Goal: Ask a question

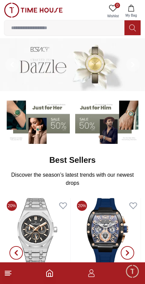
click at [132, 275] on span "Minimize live chat window" at bounding box center [133, 271] width 20 height 20
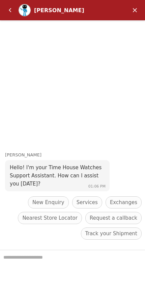
click at [112, 237] on span "Track your Shipment" at bounding box center [112, 233] width 52 height 8
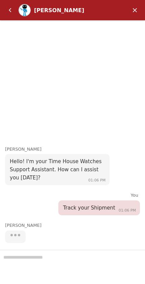
click at [75, 257] on div at bounding box center [72, 267] width 145 height 34
click at [58, 259] on div at bounding box center [72, 267] width 145 height 34
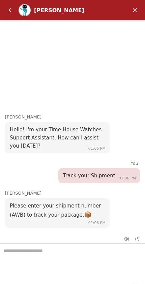
click at [64, 258] on textarea "We are here to help you" at bounding box center [72, 261] width 145 height 34
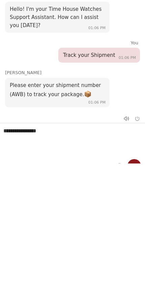
type textarea "**********"
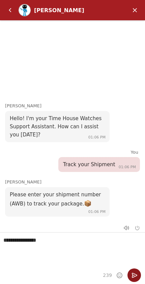
scroll to position [11, 0]
click at [135, 276] on em "Send" at bounding box center [135, 275] width 14 height 14
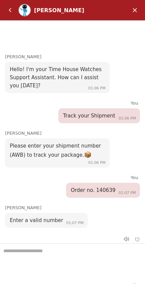
click at [84, 262] on textarea "We are here to help you" at bounding box center [72, 261] width 145 height 34
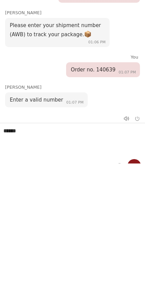
type textarea "******"
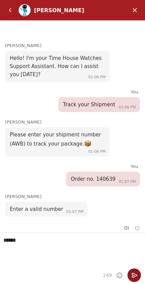
scroll to position [11, 0]
click at [134, 274] on em "Send" at bounding box center [135, 275] width 14 height 14
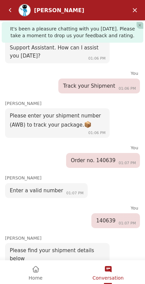
scroll to position [146, 0]
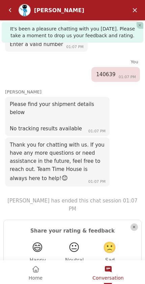
click at [111, 241] on em "🙁" at bounding box center [110, 247] width 14 height 13
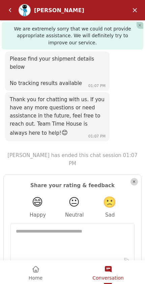
scroll to position [383, 0]
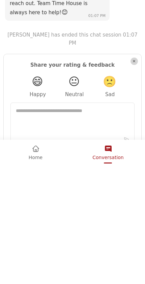
click at [136, 58] on em "Close" at bounding box center [134, 61] width 7 height 7
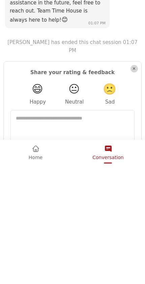
scroll to position [503, 0]
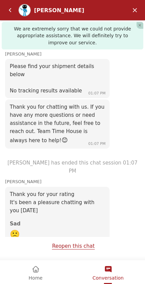
click at [132, 7] on em "Minimize" at bounding box center [136, 10] width 14 height 14
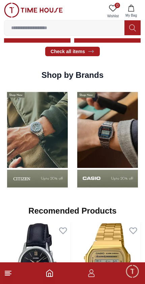
click at [134, 269] on span "Minimize live chat window" at bounding box center [133, 271] width 20 height 20
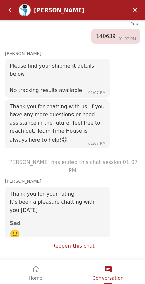
scroll to position [184, 0]
click at [79, 246] on link "Reopen this chat" at bounding box center [73, 246] width 43 height 6
click at [112, 271] on em "Conversation" at bounding box center [109, 269] width 8 height 8
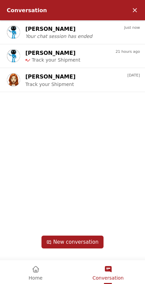
click at [35, 81] on p "Track your Shipment" at bounding box center [49, 84] width 49 height 6
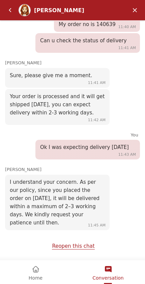
scroll to position [196, 0]
click at [78, 246] on link "Reopen this chat" at bounding box center [73, 246] width 43 height 6
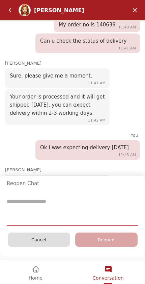
scroll to position [581, 0]
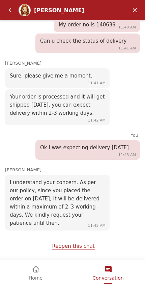
click at [82, 243] on link "Reopen this chat" at bounding box center [73, 246] width 43 height 6
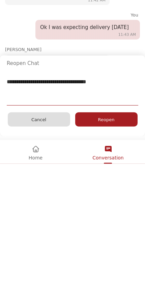
type textarea "**********"
click at [115, 120] on div "Reopen" at bounding box center [106, 119] width 63 height 14
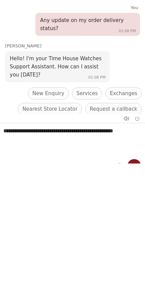
scroll to position [345, 0]
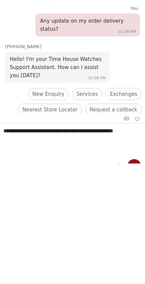
type textarea "**********"
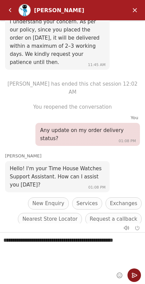
scroll to position [11, 0]
click at [136, 277] on em "Send" at bounding box center [135, 275] width 14 height 14
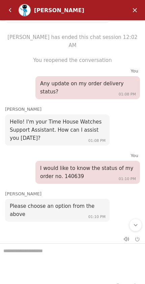
scroll to position [450, 0]
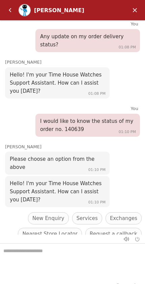
click at [54, 214] on span "New Enquiry" at bounding box center [48, 218] width 32 height 8
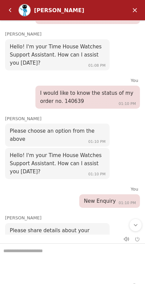
scroll to position [481, 0]
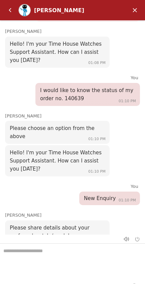
click at [136, 14] on em "Minimize" at bounding box center [136, 10] width 14 height 14
